Goal: Information Seeking & Learning: Learn about a topic

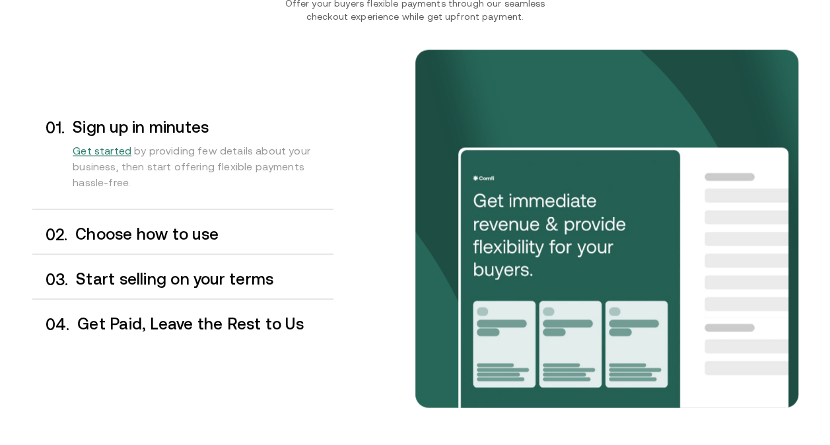
scroll to position [1041, 0]
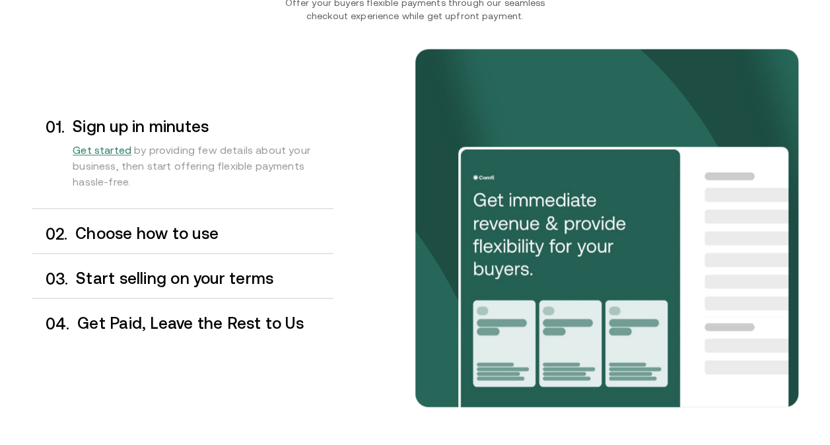
click at [178, 234] on h3 "Choose how to use" at bounding box center [204, 233] width 258 height 17
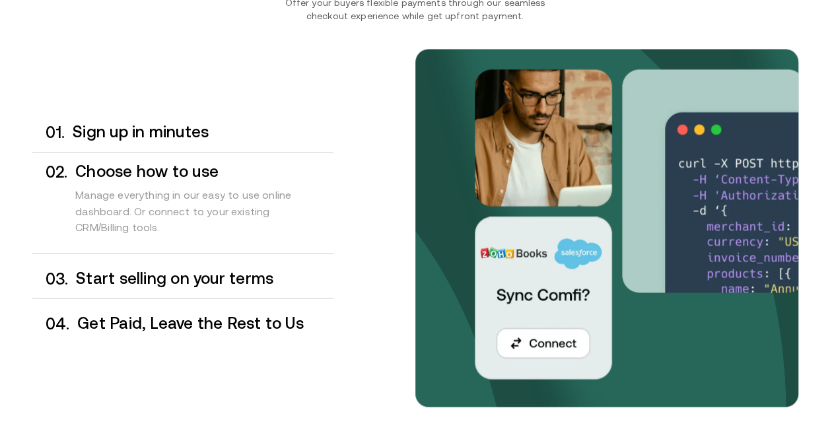
click at [206, 263] on div "0 3 . Start selling on your terms" at bounding box center [182, 278] width 301 height 39
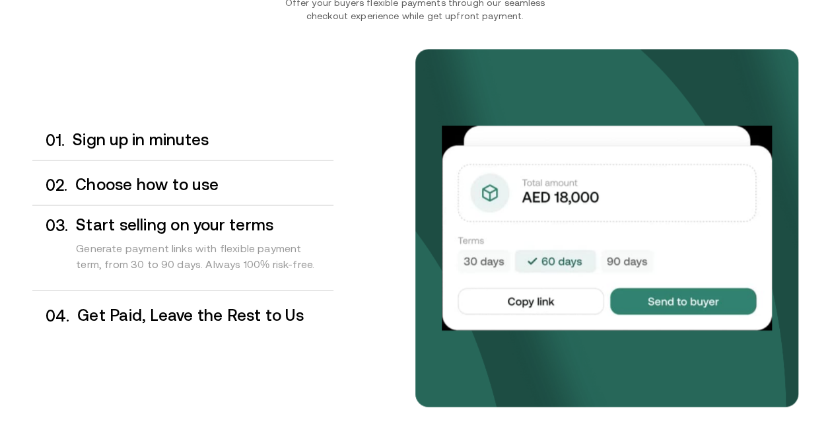
click at [188, 302] on div "0 4 . Get Paid, Leave the Rest to Us" at bounding box center [182, 315] width 301 height 39
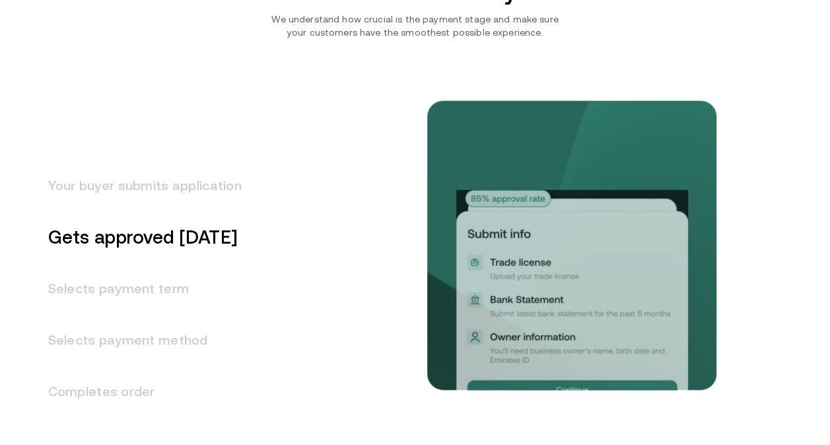
scroll to position [1571, 0]
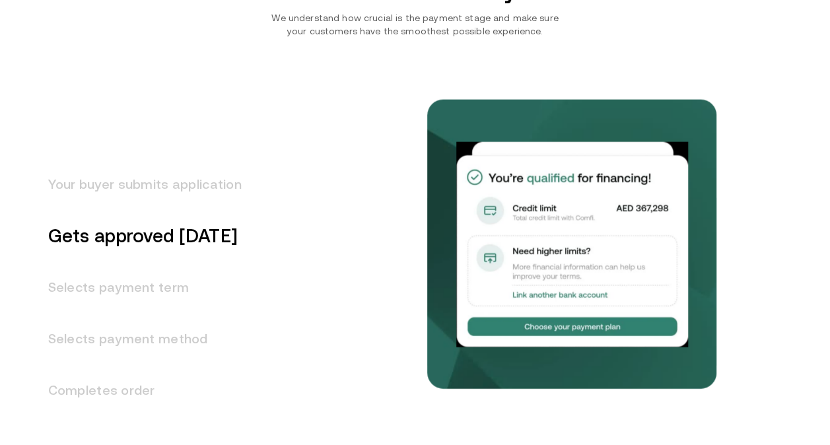
click at [164, 189] on h3 "Your buyer submits application" at bounding box center [136, 184] width 209 height 52
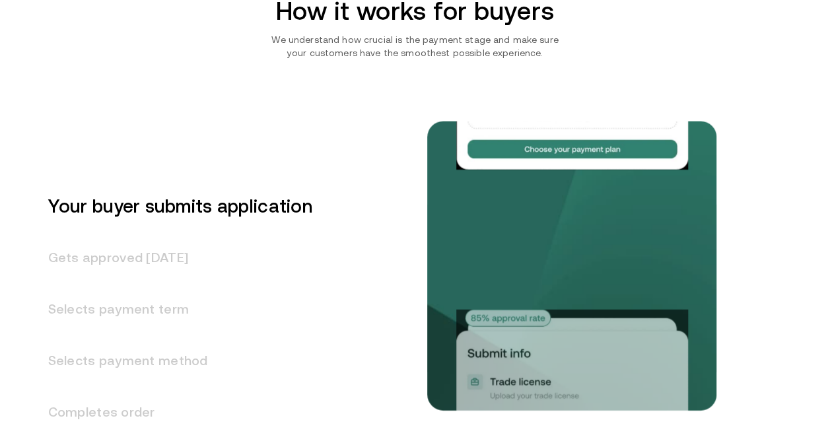
scroll to position [1533, 0]
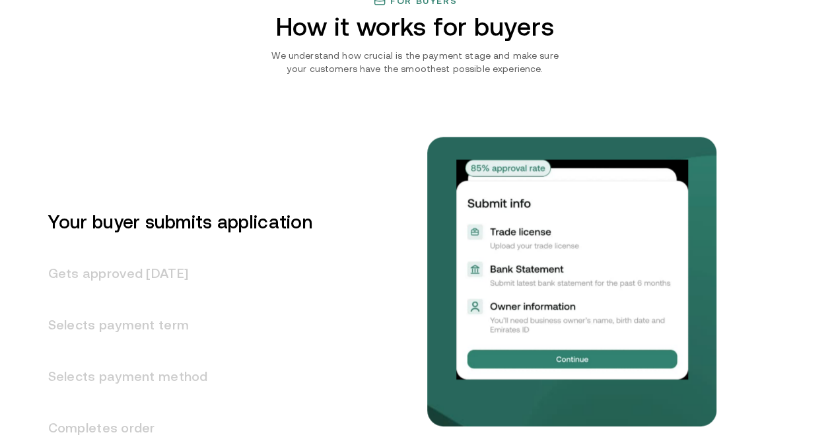
click at [163, 272] on h3 "Gets approved [DATE]" at bounding box center [172, 274] width 280 height 52
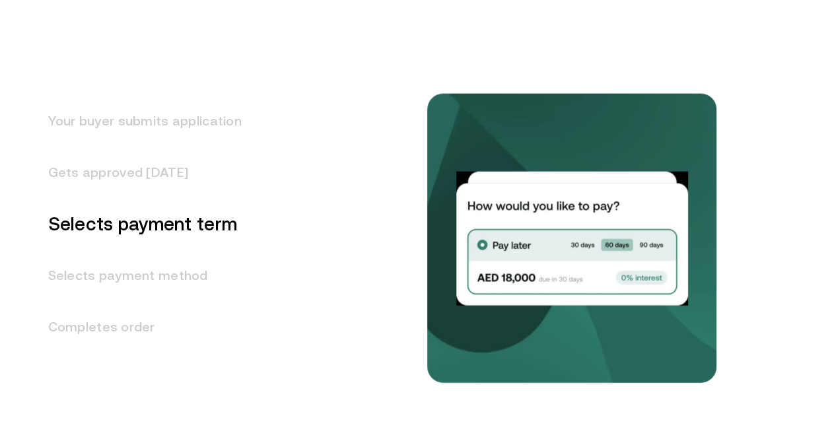
scroll to position [1635, 0]
click at [210, 272] on h3 "Selects payment method" at bounding box center [136, 275] width 209 height 52
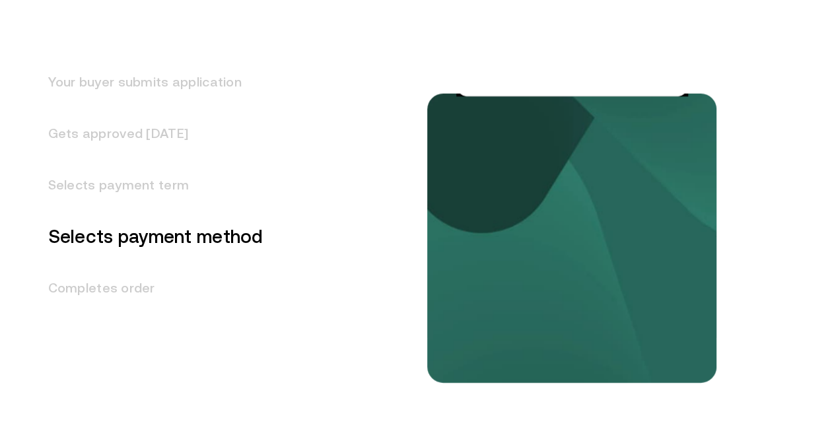
scroll to position [1688, 0]
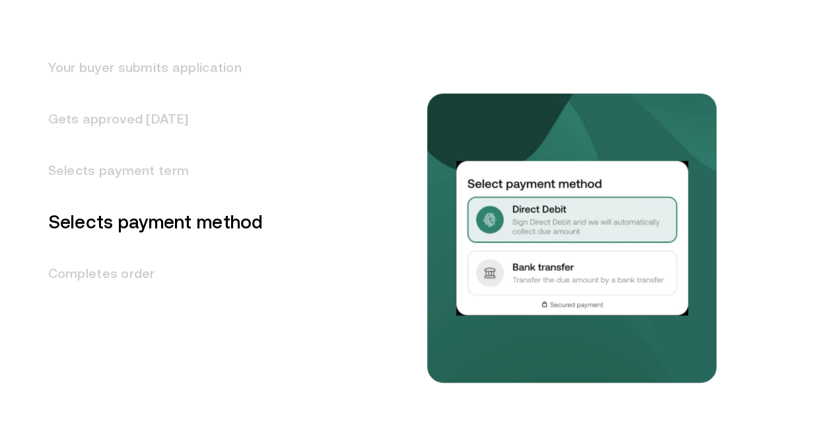
click at [179, 273] on h3 "Completes order" at bounding box center [147, 274] width 231 height 52
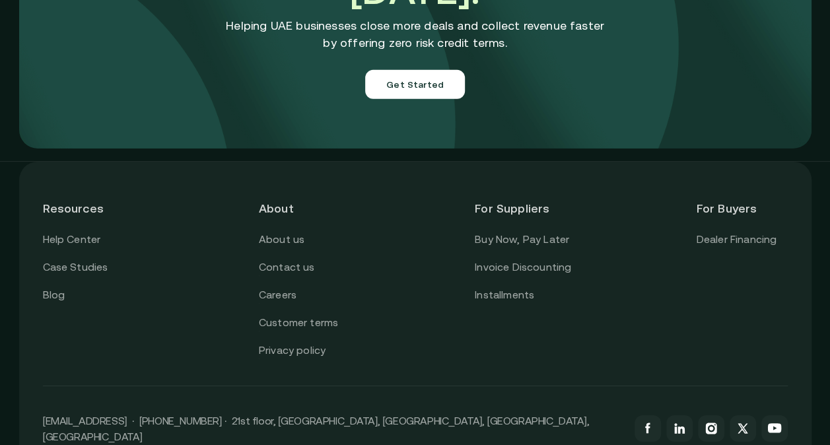
scroll to position [4570, 0]
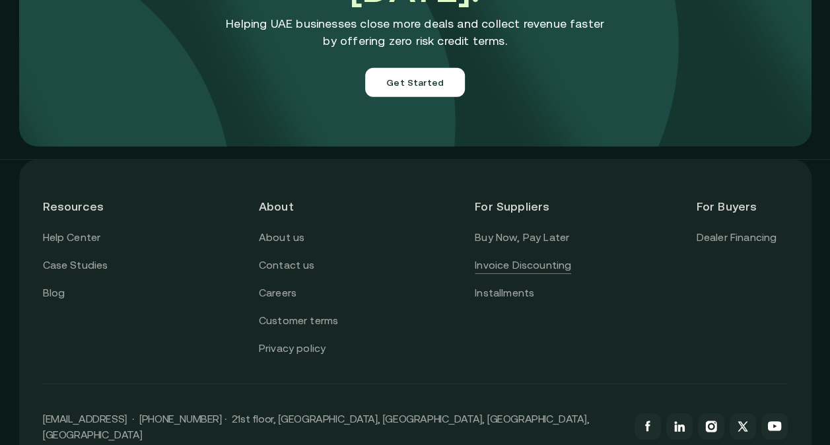
click at [542, 257] on link "Invoice Discounting" at bounding box center [523, 265] width 96 height 17
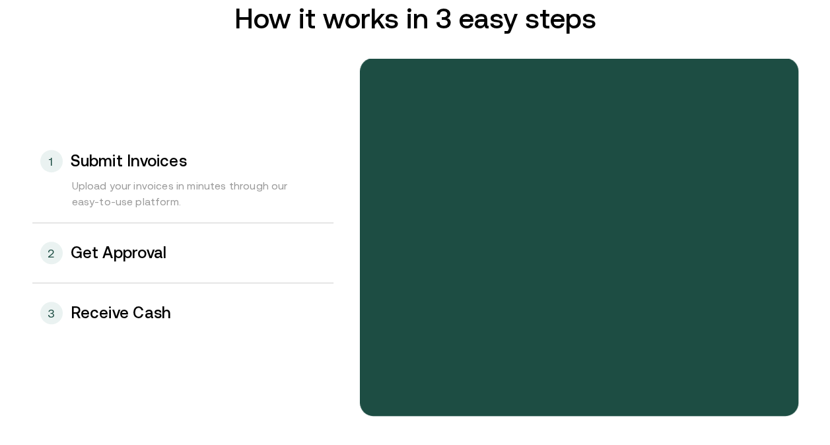
scroll to position [1404, 0]
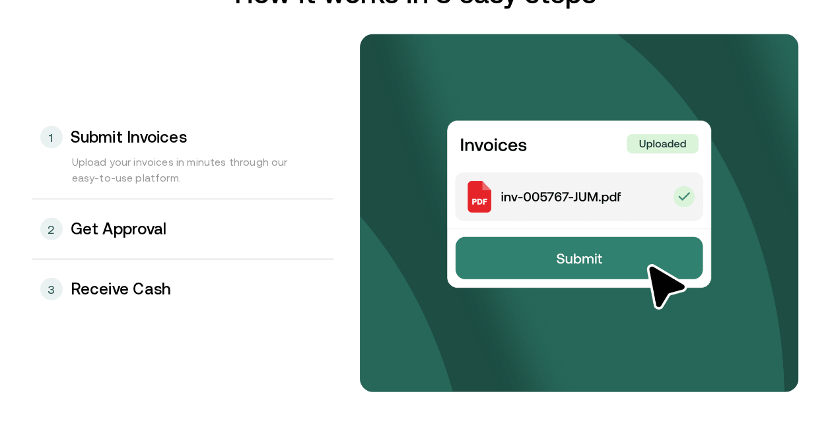
click at [211, 217] on div "2 Get Approval" at bounding box center [182, 228] width 301 height 59
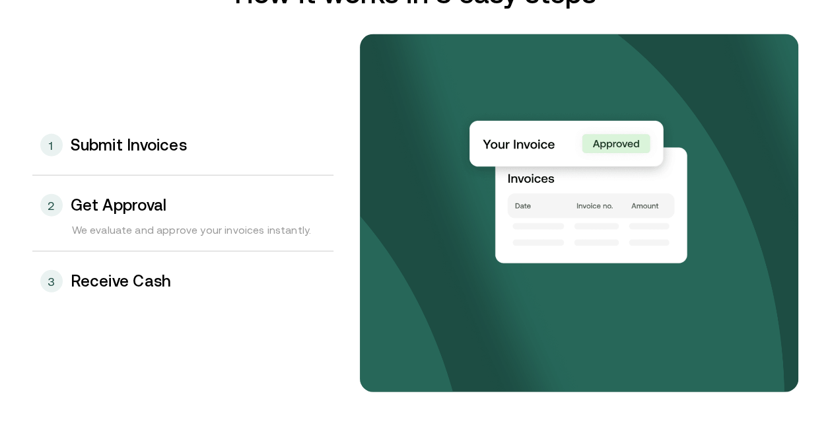
click at [182, 280] on div "3 Receive Cash" at bounding box center [182, 281] width 301 height 59
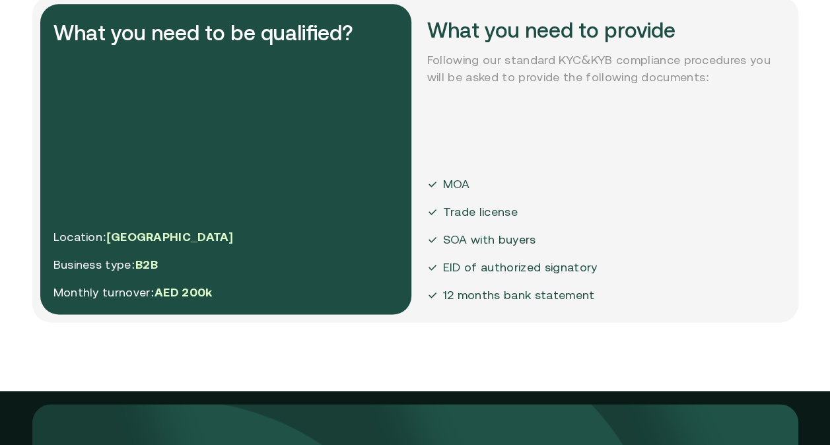
scroll to position [3183, 0]
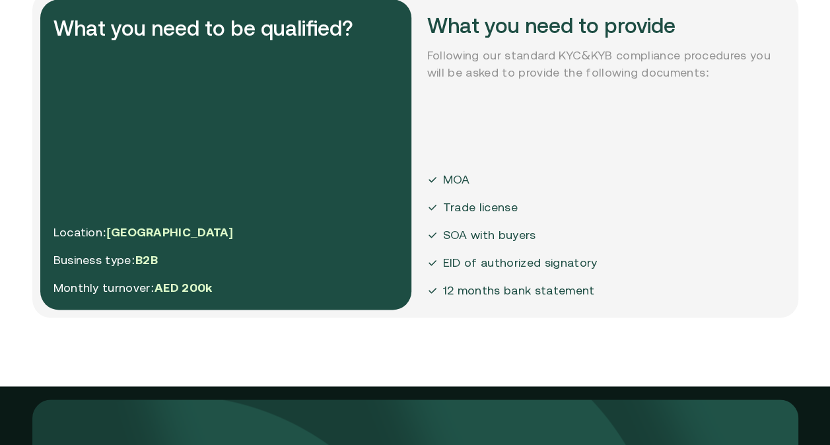
click at [263, 195] on div "What you need to be qualified? Location: [GEOGRAPHIC_DATA] Business type: B2B M…" at bounding box center [225, 154] width 371 height 310
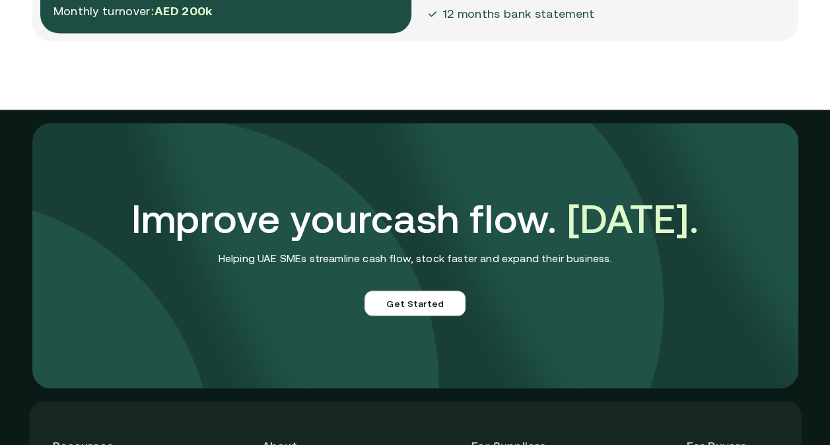
scroll to position [3791, 0]
